Goal: Information Seeking & Learning: Learn about a topic

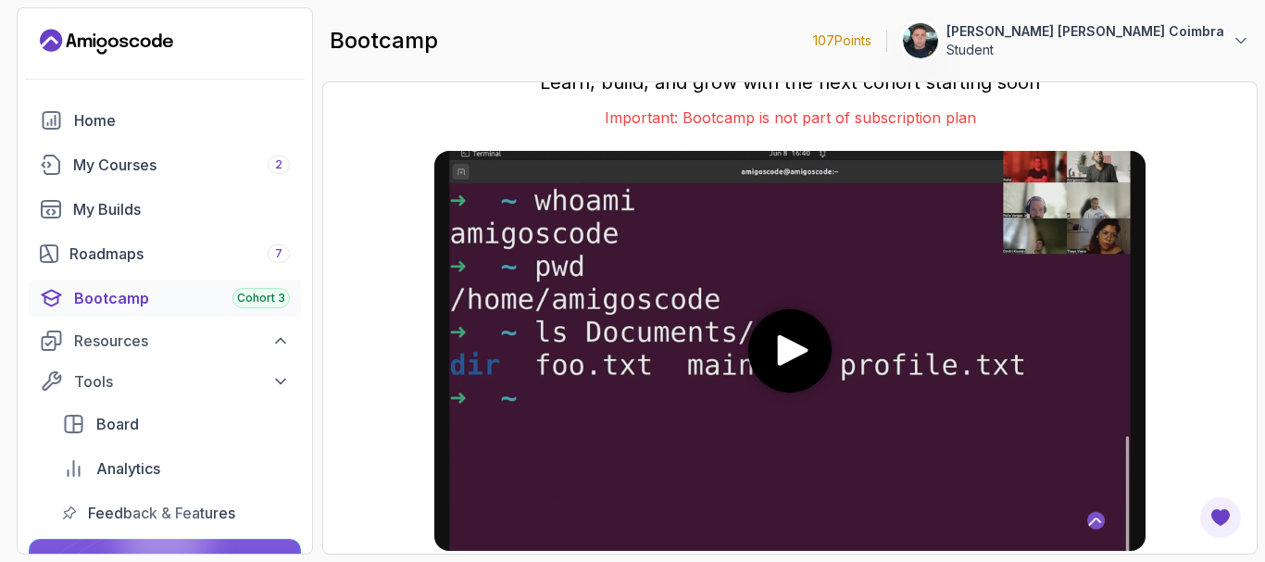
scroll to position [58, 0]
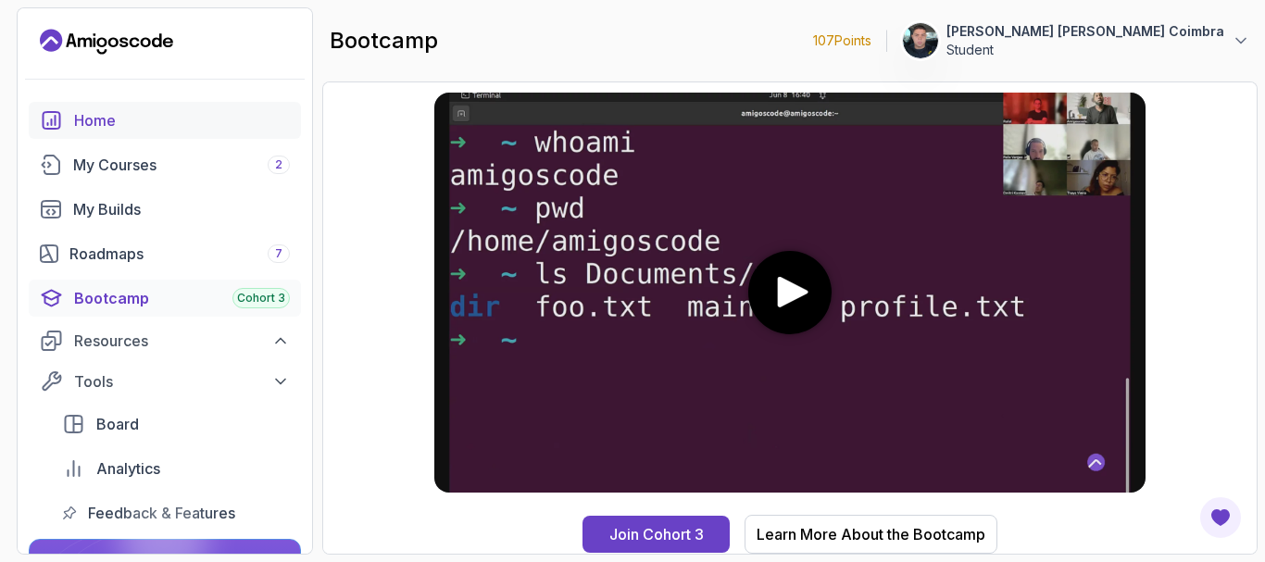
click at [152, 105] on link "Home" at bounding box center [165, 120] width 272 height 37
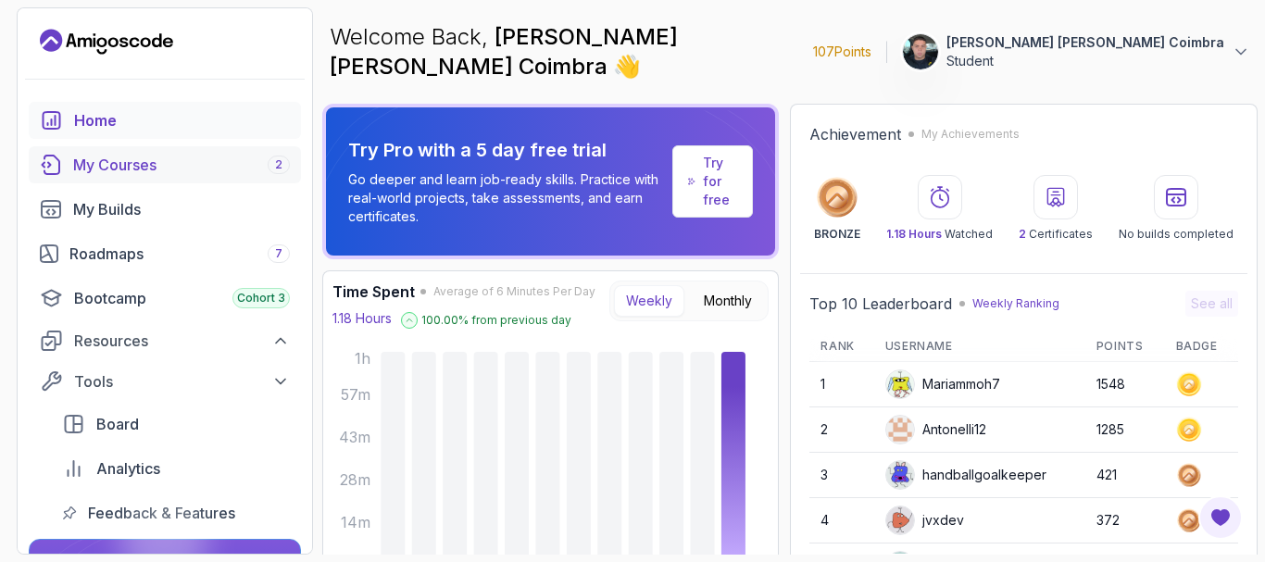
click at [152, 174] on div "My Courses 2" at bounding box center [181, 165] width 217 height 22
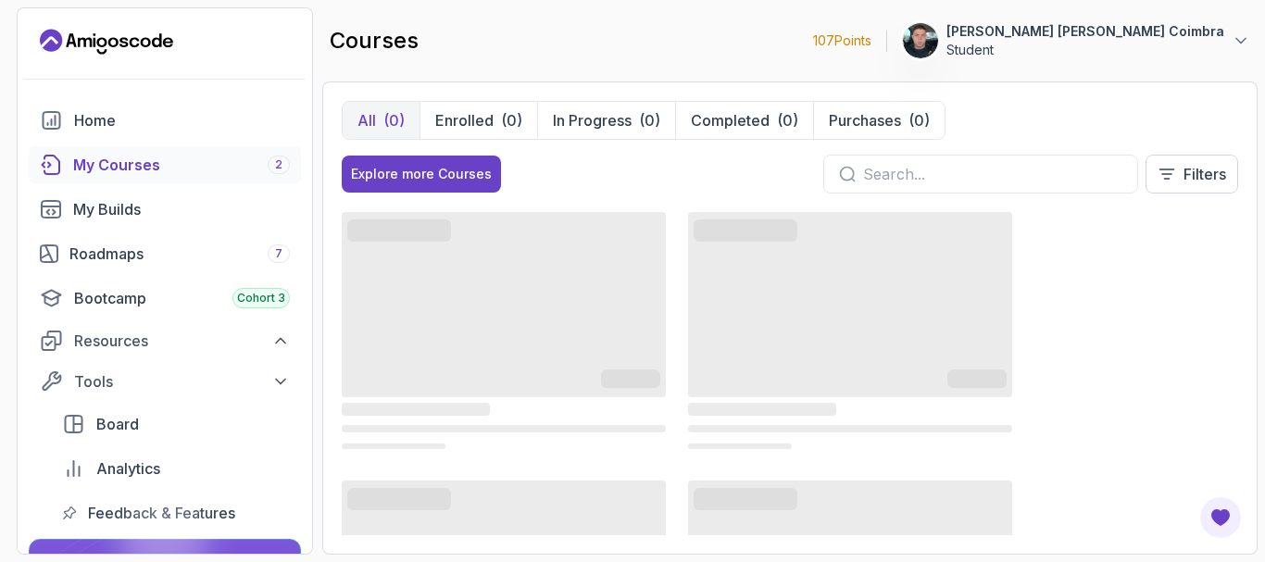
click at [887, 178] on input "text" at bounding box center [992, 174] width 259 height 22
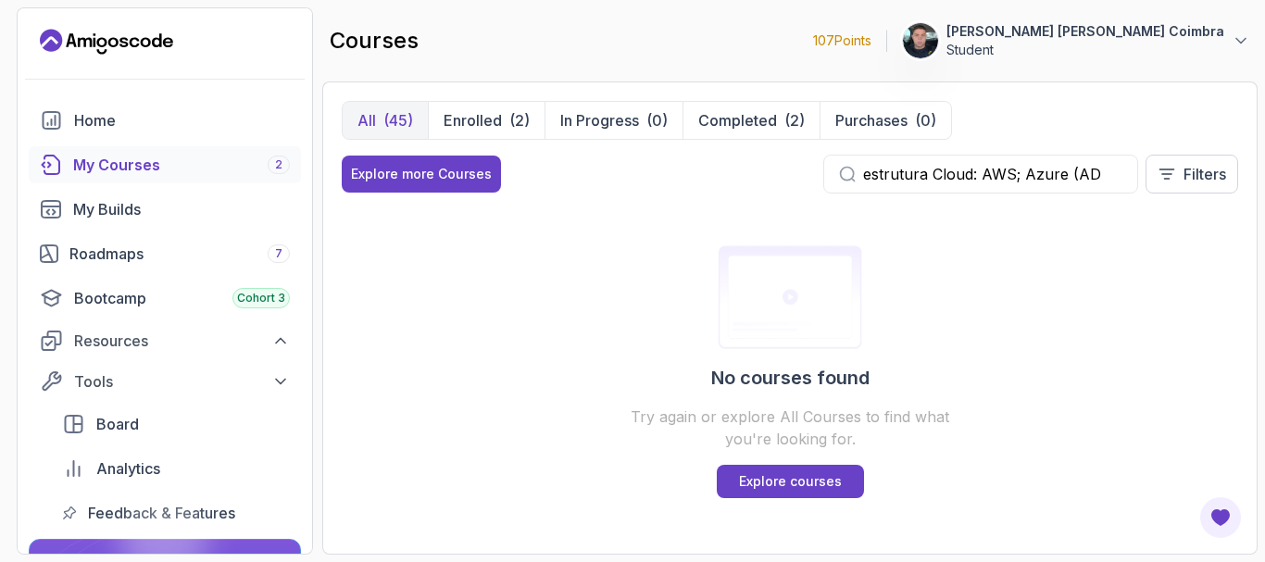
drag, startPoint x: 1111, startPoint y: 176, endPoint x: 1019, endPoint y: 169, distance: 92.8
click at [1019, 169] on input "estrutura Cloud: AWS; Azure (AD" at bounding box center [992, 174] width 259 height 22
drag, startPoint x: 1014, startPoint y: 167, endPoint x: 1111, endPoint y: 171, distance: 97.4
click at [1111, 171] on input "estrutura Cloud: AWS; Azure (AD" at bounding box center [992, 174] width 259 height 22
click at [1148, 190] on div "estrutura Cloud: AWS; Azure (AD Filters" at bounding box center [1030, 174] width 415 height 39
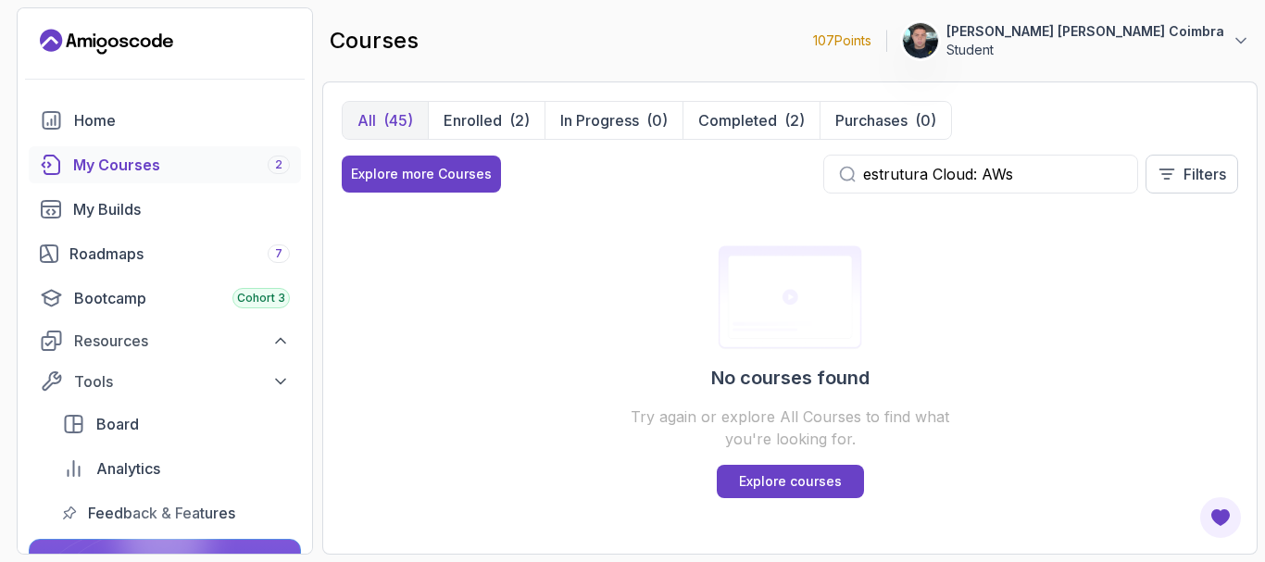
click at [1059, 166] on input "estrutura Cloud: AWs" at bounding box center [992, 174] width 259 height 22
click at [847, 181] on icon at bounding box center [848, 175] width 14 height 14
click at [847, 177] on icon at bounding box center [847, 174] width 17 height 17
drag, startPoint x: 1073, startPoint y: 166, endPoint x: 975, endPoint y: 163, distance: 98.2
click at [975, 163] on input "estrutura Cloud: AWs" at bounding box center [992, 174] width 259 height 22
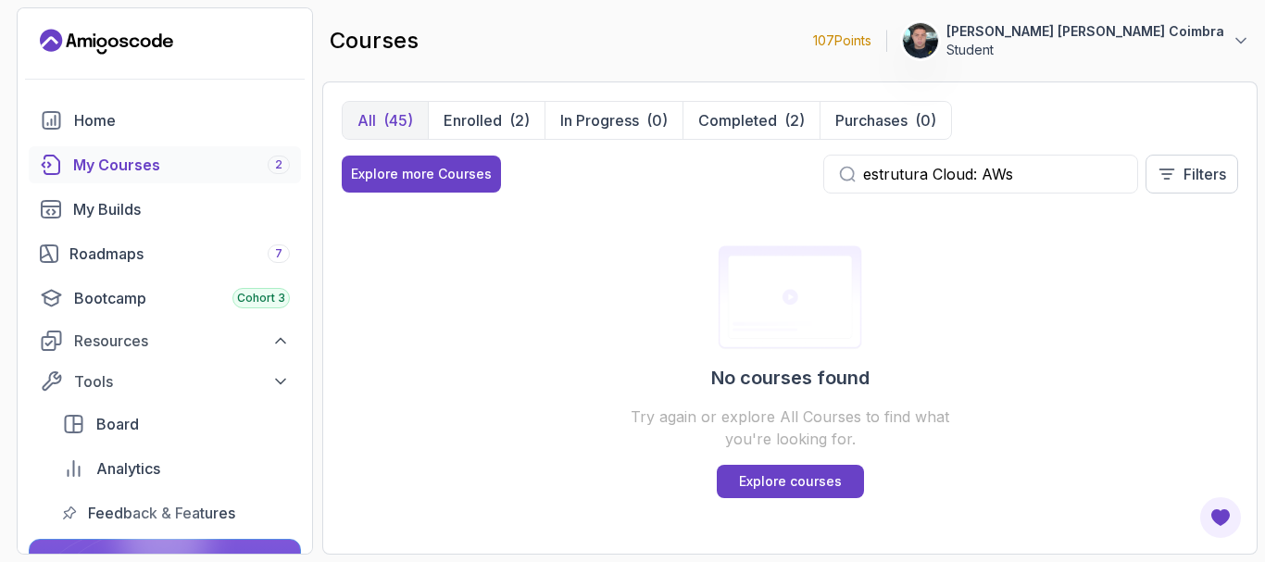
click at [1023, 160] on div "estrutura Cloud: AWs" at bounding box center [980, 174] width 315 height 39
click at [1021, 169] on input "estrutura Cloud: AWs" at bounding box center [992, 174] width 259 height 22
type input "estrutura"
click at [467, 106] on button "Enrolled (2)" at bounding box center [486, 120] width 117 height 37
click at [387, 107] on button "All (45)" at bounding box center [385, 120] width 85 height 37
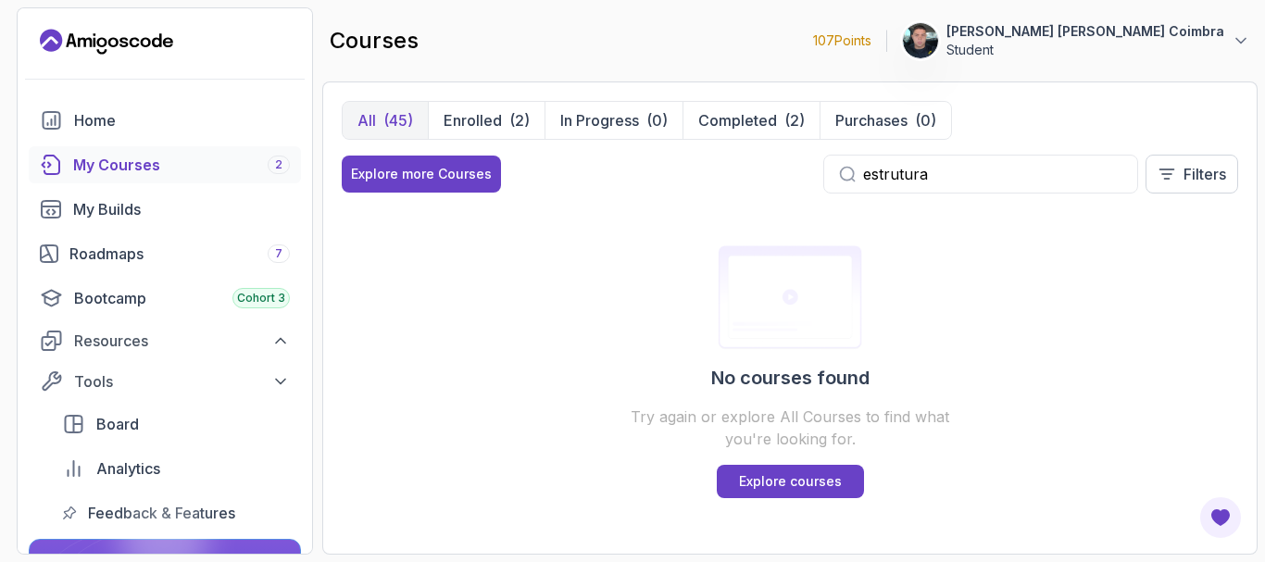
click at [409, 115] on div "(45)" at bounding box center [398, 120] width 30 height 22
click at [134, 31] on icon "Landing page" at bounding box center [106, 42] width 133 height 30
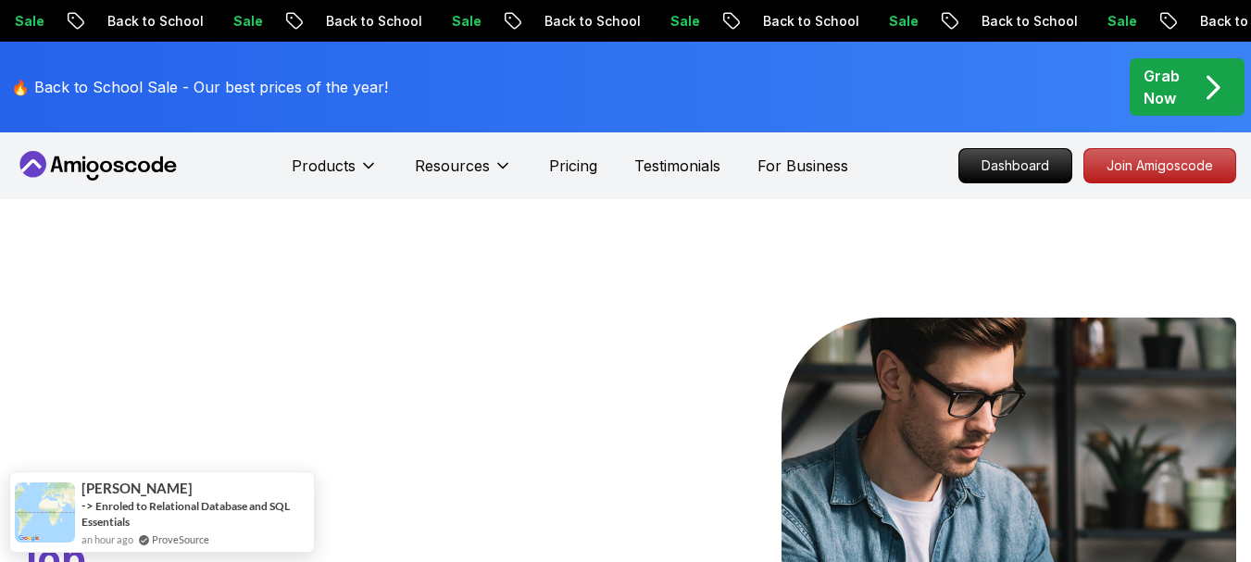
click at [1198, 86] on icon "pre-order" at bounding box center [1213, 87] width 36 height 36
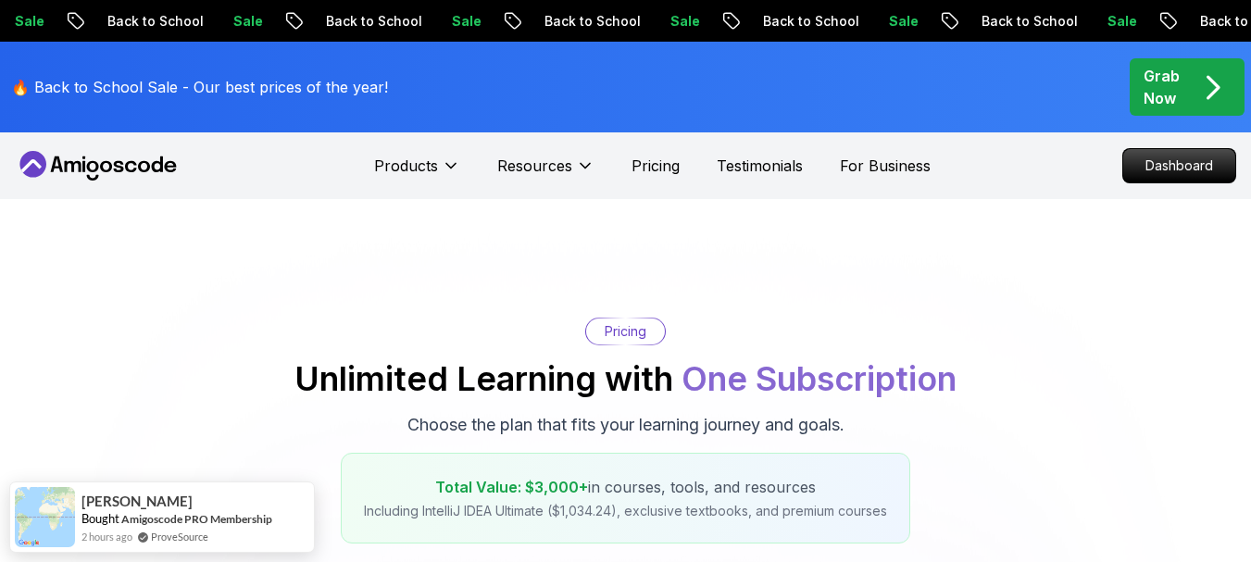
click at [747, 169] on p "Testimonials" at bounding box center [760, 166] width 86 height 22
click at [542, 167] on p "Resources" at bounding box center [534, 166] width 75 height 22
click at [431, 164] on p "Products" at bounding box center [406, 166] width 64 height 22
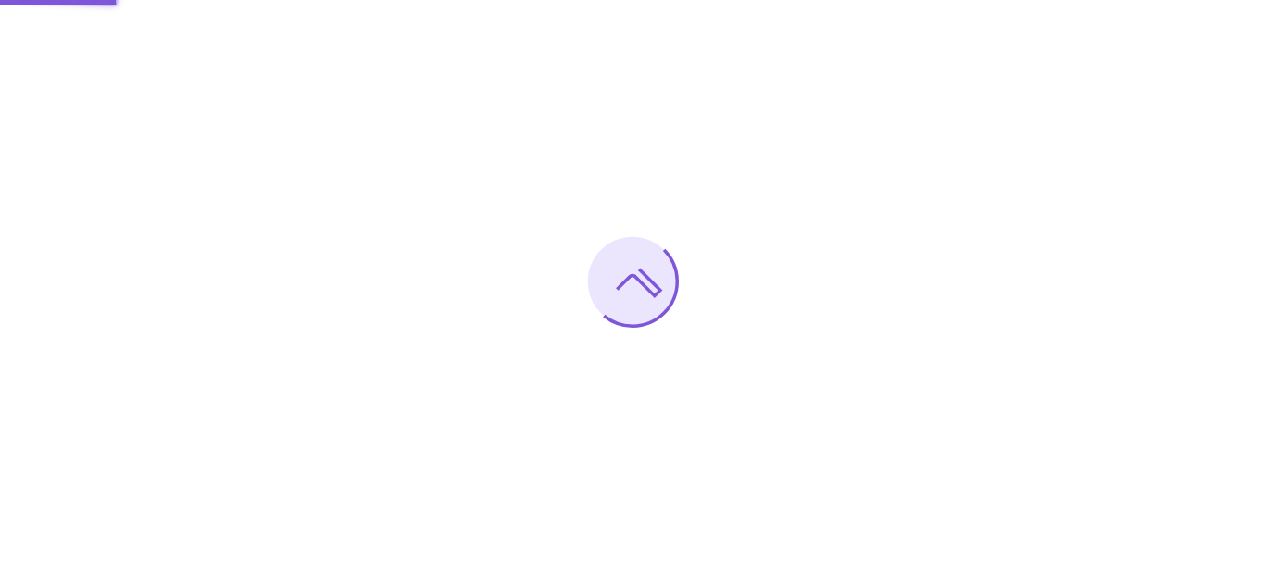
click at [727, 181] on div at bounding box center [632, 281] width 1265 height 562
